Goal: Check status: Check status

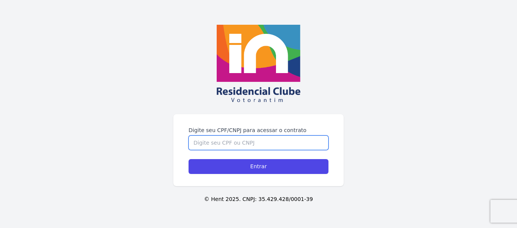
click at [223, 139] on input "Digite seu CPF/CNPJ para acessar o contrato" at bounding box center [259, 142] width 140 height 14
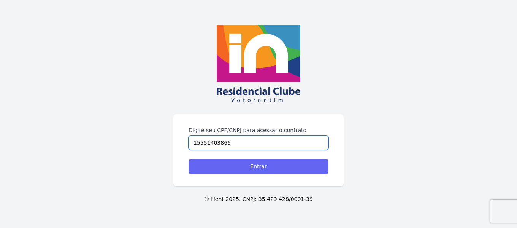
type input "15551403866"
click at [255, 162] on input "Entrar" at bounding box center [259, 166] width 140 height 15
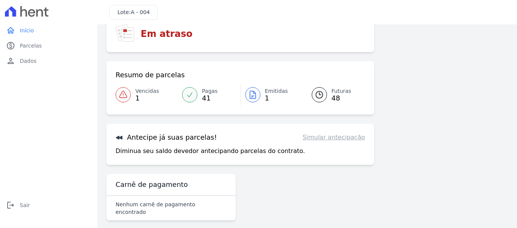
scroll to position [24, 0]
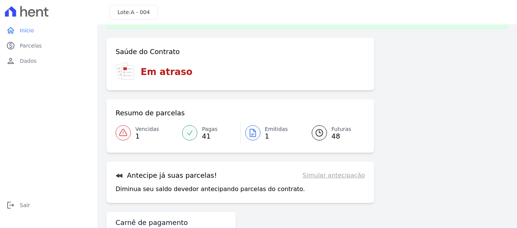
click at [141, 131] on span "Vencidas" at bounding box center [147, 129] width 24 height 8
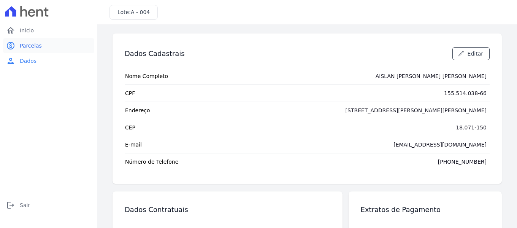
click at [32, 43] on span "Parcelas" at bounding box center [31, 46] width 22 height 8
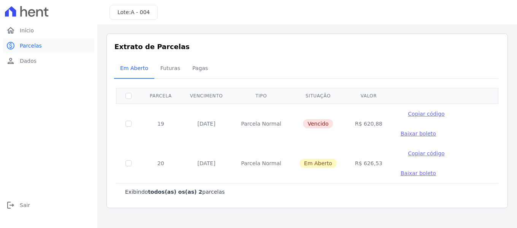
click at [27, 48] on span "Parcelas" at bounding box center [31, 46] width 22 height 8
click at [170, 67] on span "Futuras" at bounding box center [170, 67] width 29 height 15
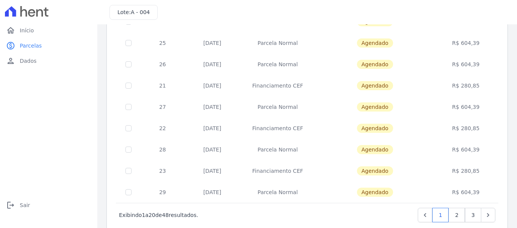
scroll to position [346, 0]
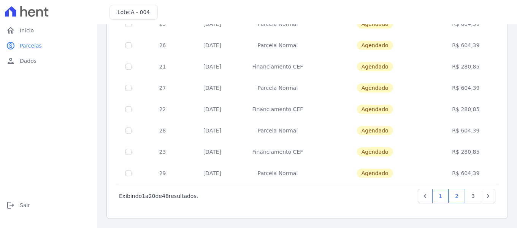
click at [452, 198] on link "2" at bounding box center [456, 196] width 16 height 14
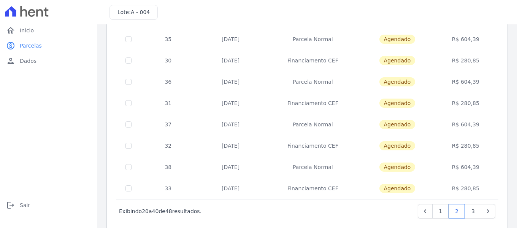
scroll to position [346, 0]
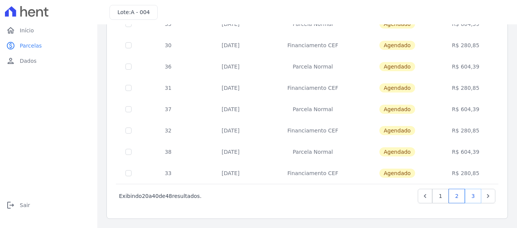
click at [468, 197] on link "3" at bounding box center [473, 196] width 16 height 14
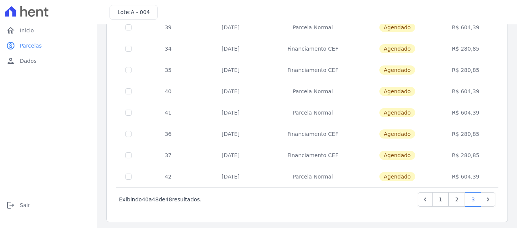
scroll to position [90, 0]
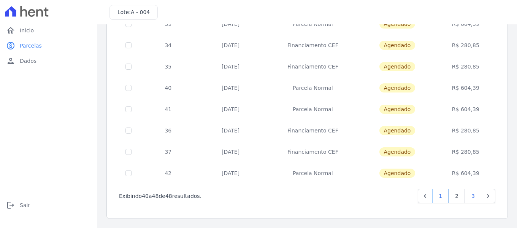
click at [437, 195] on link "1" at bounding box center [440, 196] width 16 height 14
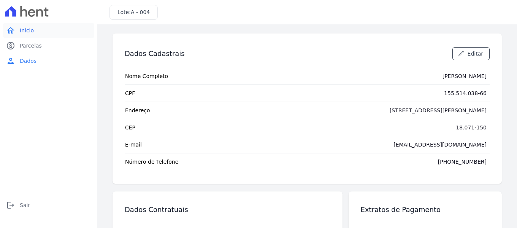
click at [30, 32] on span "Início" at bounding box center [27, 31] width 14 height 8
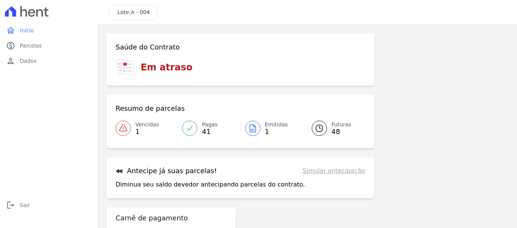
click at [147, 127] on span "Vencidas" at bounding box center [147, 124] width 24 height 8
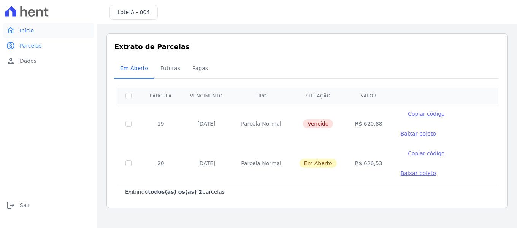
click at [27, 33] on span "Início" at bounding box center [27, 31] width 14 height 8
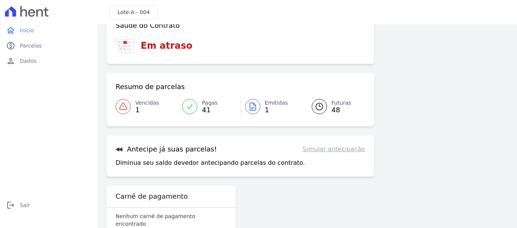
scroll to position [33, 0]
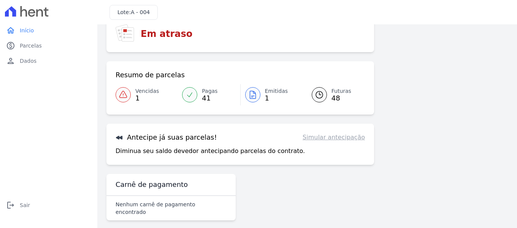
drag, startPoint x: 319, startPoint y: 142, endPoint x: 279, endPoint y: 145, distance: 39.6
click at [318, 143] on div "Antecipe já suas parcelas! Simular antecipação Diminua seu saldo devedor anteci…" at bounding box center [240, 144] width 268 height 41
click at [277, 145] on div "Antecipe já suas parcelas! Simular antecipação Diminua seu saldo devedor anteci…" at bounding box center [240, 144] width 268 height 41
click at [260, 145] on div "Antecipe já suas parcelas! Simular antecipação Diminua seu saldo devedor anteci…" at bounding box center [240, 144] width 268 height 41
